Goal: Task Accomplishment & Management: Use online tool/utility

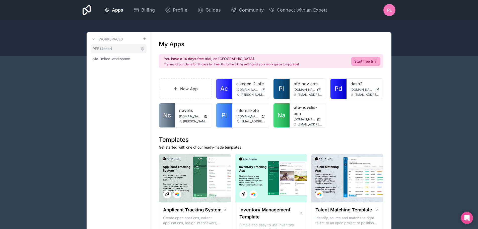
click at [103, 45] on link "PFE Limited" at bounding box center [119, 48] width 56 height 9
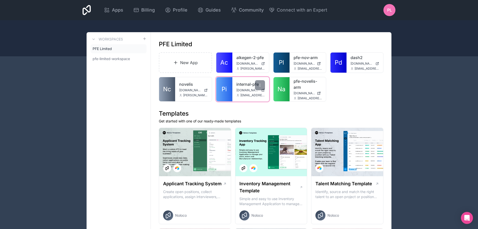
click at [240, 86] on link "internal-pfe" at bounding box center [250, 84] width 29 height 6
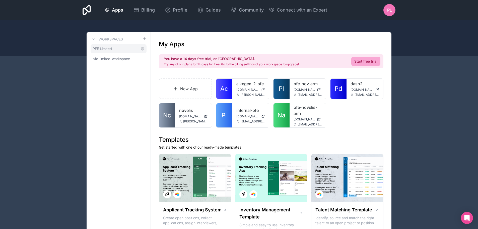
click at [118, 49] on link "PFE Limited" at bounding box center [119, 48] width 56 height 9
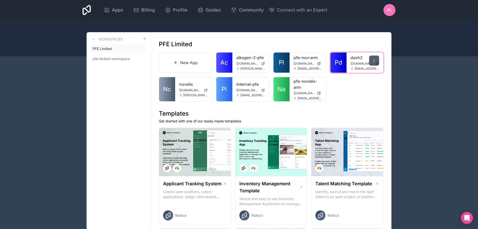
click at [376, 59] on icon at bounding box center [374, 60] width 4 height 4
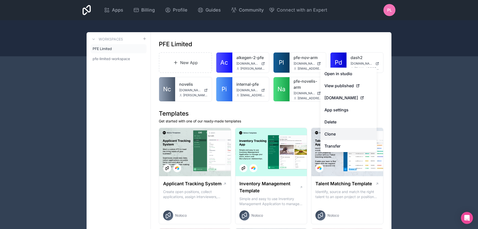
click at [339, 133] on link "Clone" at bounding box center [349, 134] width 56 height 12
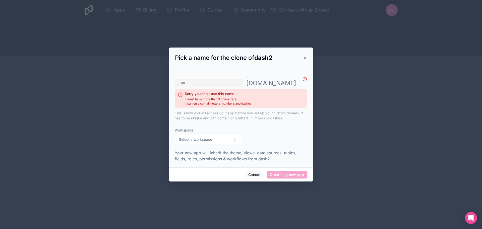
click at [221, 79] on input "text" at bounding box center [209, 83] width 69 height 8
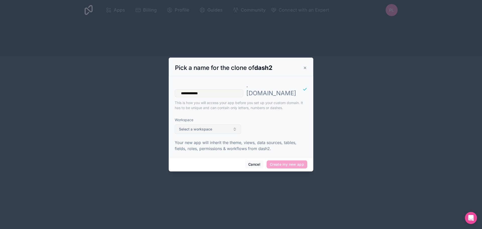
type input "**********"
click at [222, 124] on button "Select a workspace" at bounding box center [208, 129] width 66 height 10
click at [209, 147] on div "PFE Limited" at bounding box center [208, 146] width 64 height 8
click at [220, 124] on button "PFE Limited" at bounding box center [208, 129] width 66 height 10
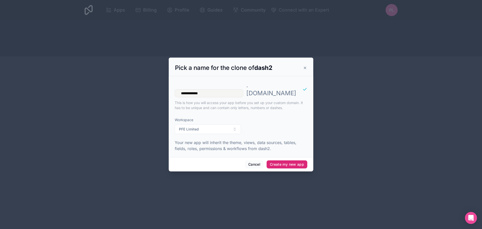
click at [298, 160] on button "Create my new app" at bounding box center [287, 164] width 41 height 8
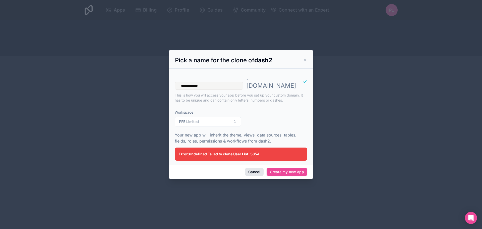
click at [254, 169] on button "Cancel" at bounding box center [254, 172] width 19 height 8
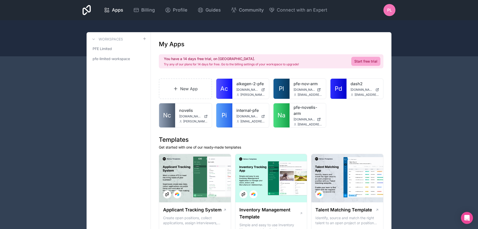
click at [261, 85] on icon at bounding box center [260, 87] width 4 height 4
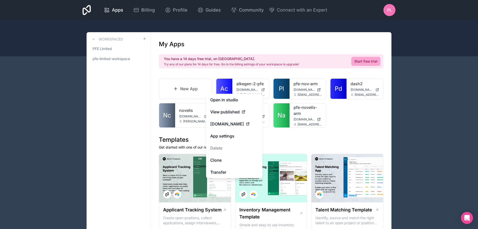
click at [385, 15] on div "PL" at bounding box center [390, 10] width 12 height 12
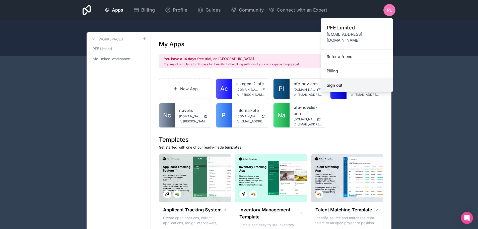
click at [354, 78] on button "Sign out" at bounding box center [357, 85] width 72 height 14
